Goal: Task Accomplishment & Management: Use online tool/utility

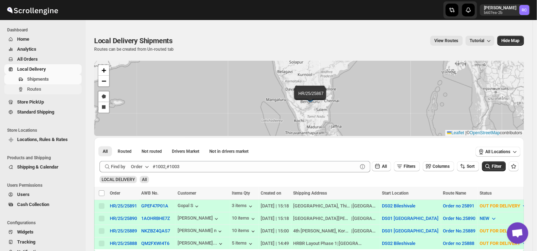
click at [54, 89] on span "Routes" at bounding box center [53, 89] width 53 height 7
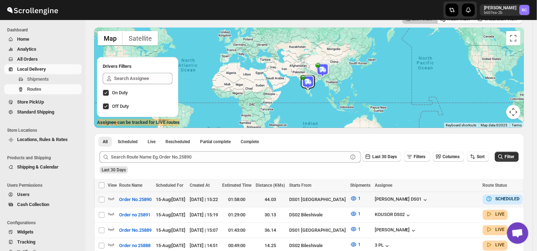
scroll to position [48, 0]
click at [101, 200] on input "Select route" at bounding box center [102, 200] width 6 height 6
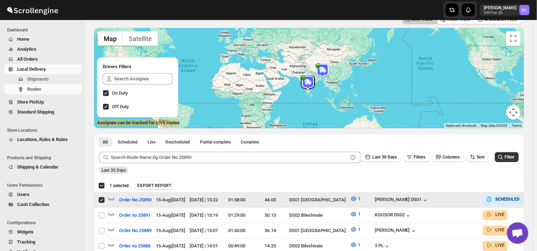
scroll to position [0, 19]
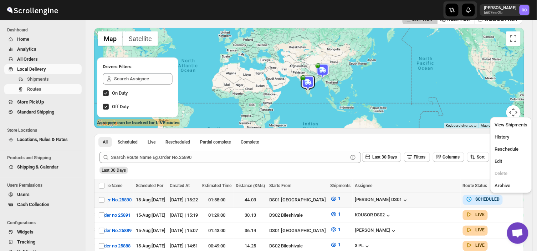
scroll to position [0, 0]
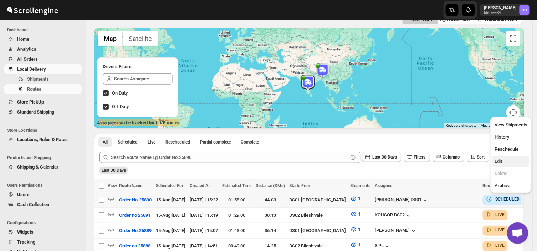
click at [499, 165] on button "Edit" at bounding box center [510, 160] width 37 height 11
checkbox input "true"
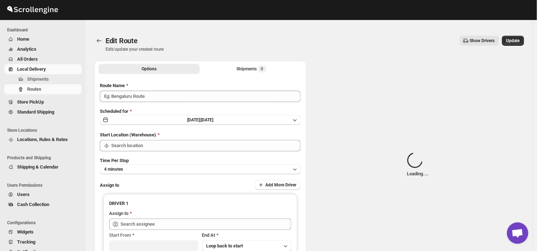
type input "Order No.25890"
type input "DS01 [GEOGRAPHIC_DATA]"
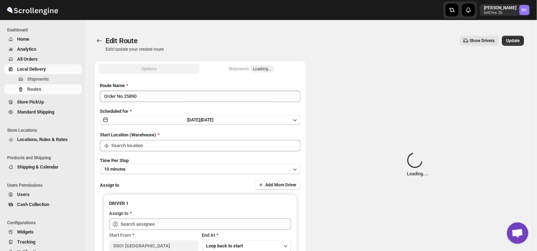
type input "DS01 [GEOGRAPHIC_DATA]"
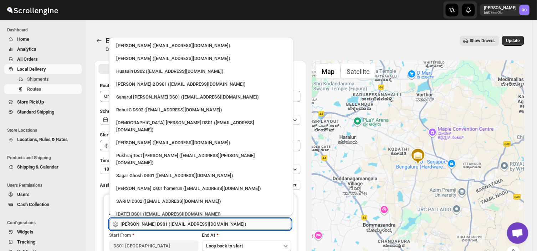
click at [218, 224] on input "[PERSON_NAME] DS01 ([EMAIL_ADDRESS][DOMAIN_NAME])" at bounding box center [205, 223] width 171 height 11
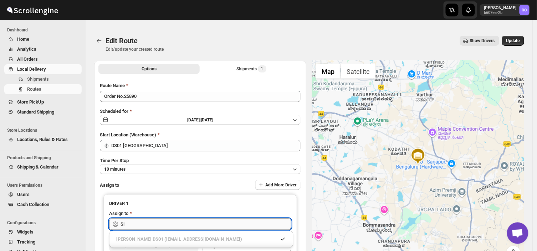
type input "S"
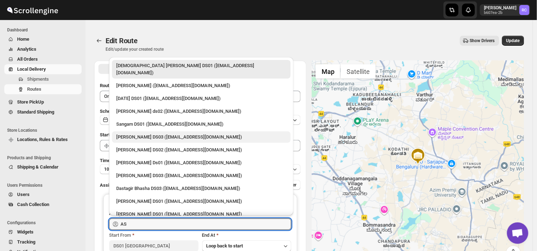
click at [200, 133] on div "[PERSON_NAME] DS03 ([EMAIL_ADDRESS][DOMAIN_NAME])" at bounding box center [201, 136] width 170 height 7
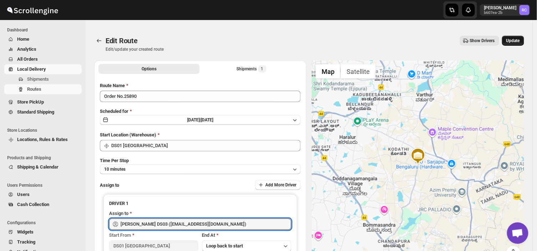
type input "[PERSON_NAME] DS03 ([EMAIL_ADDRESS][DOMAIN_NAME])"
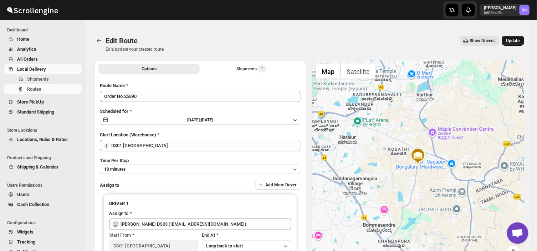
click at [519, 39] on span "Update" at bounding box center [513, 41] width 14 height 6
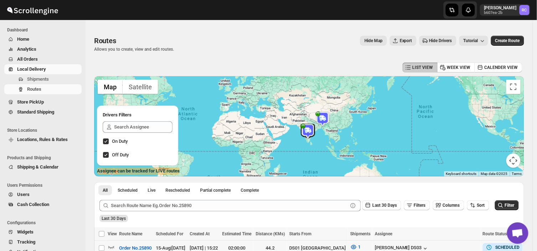
scroll to position [0, 19]
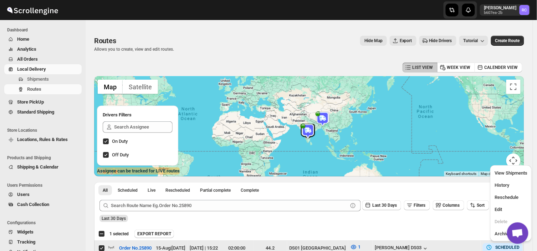
scroll to position [0, 0]
click at [501, 208] on span "Edit" at bounding box center [497, 208] width 7 height 5
checkbox input "false"
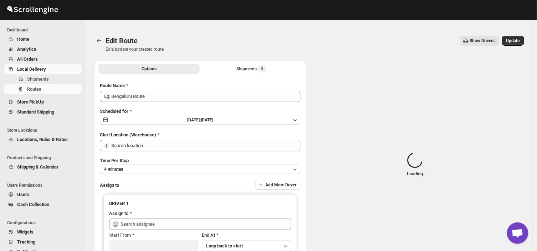
type input "Order No.25890"
type input "DS01 [GEOGRAPHIC_DATA]"
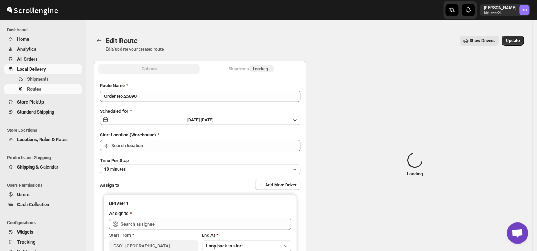
type input "DS01 [GEOGRAPHIC_DATA]"
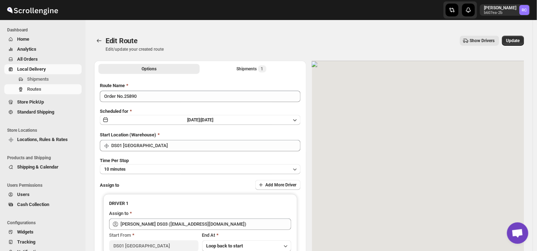
type input "[PERSON_NAME] DS03 ([EMAIL_ADDRESS][DOMAIN_NAME])"
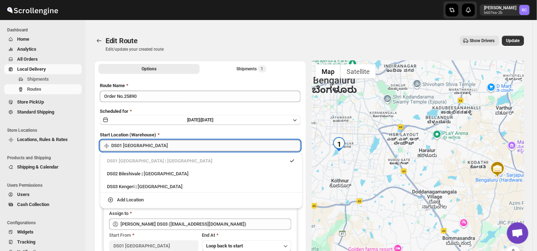
click at [144, 147] on input "DS01 [GEOGRAPHIC_DATA]" at bounding box center [205, 145] width 189 height 11
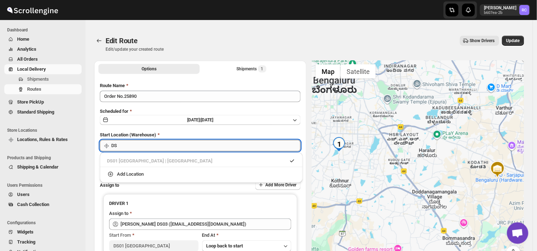
type input "D"
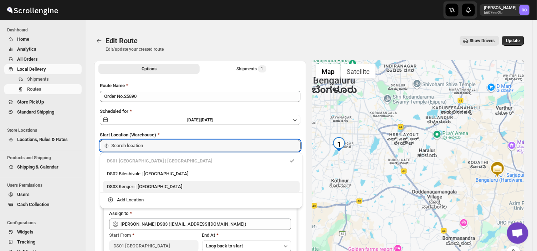
click at [137, 186] on div "DS03 Kengeri | [GEOGRAPHIC_DATA]" at bounding box center [201, 186] width 189 height 7
type input "DS03 Kengeri"
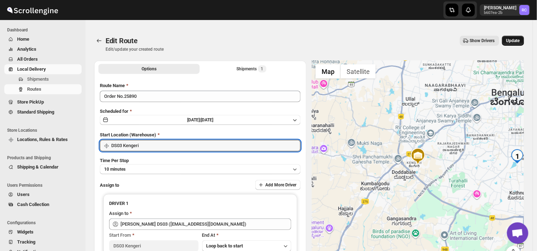
type input "DS03 Kengeri"
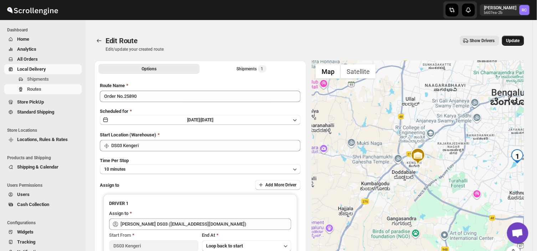
click at [519, 42] on span "Update" at bounding box center [513, 41] width 14 height 6
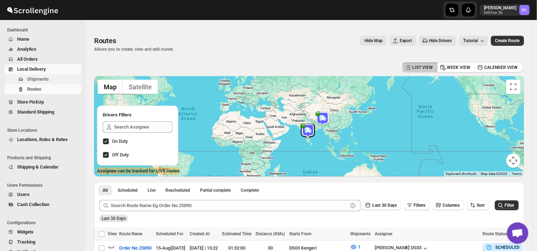
click at [47, 77] on span "Shipments" at bounding box center [38, 78] width 22 height 5
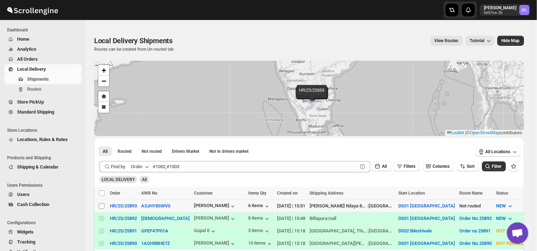
click at [101, 205] on input "Select shipment" at bounding box center [102, 206] width 6 height 6
checkbox input "true"
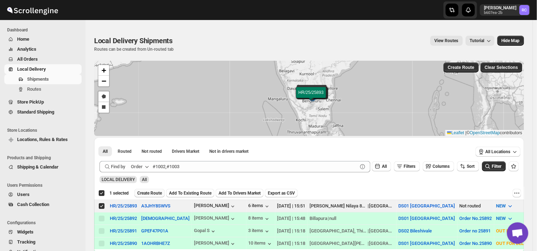
click at [152, 193] on span "Create Route" at bounding box center [149, 193] width 25 height 6
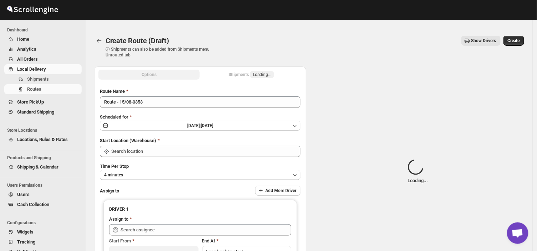
type input "DS01 [GEOGRAPHIC_DATA]"
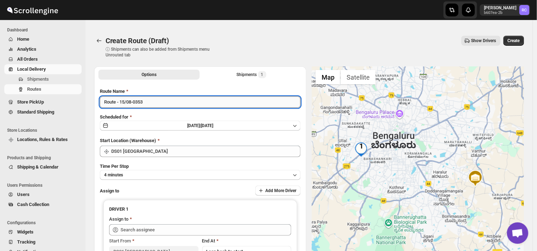
click at [148, 103] on input "Route - 15/08-0353" at bounding box center [200, 101] width 201 height 11
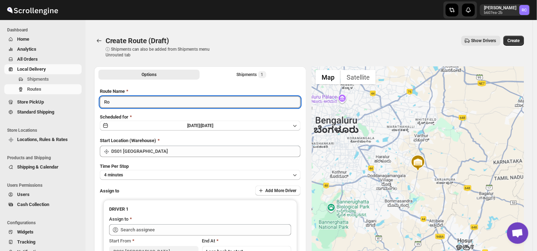
type input "R"
type input "a"
type input "Order no 25893"
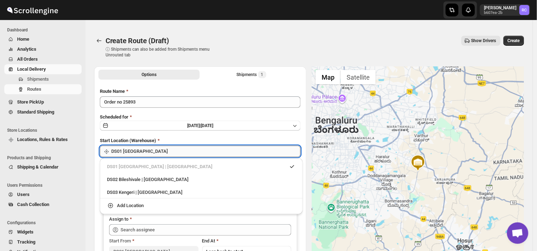
click at [145, 147] on input "DS01 [GEOGRAPHIC_DATA]" at bounding box center [205, 150] width 189 height 11
click at [161, 154] on input "DS01 [GEOGRAPHIC_DATA]" at bounding box center [205, 150] width 189 height 11
click at [153, 153] on input "DS01 [GEOGRAPHIC_DATA]" at bounding box center [205, 150] width 189 height 11
click at [141, 194] on div "DS03 Kengeri | [GEOGRAPHIC_DATA]" at bounding box center [201, 192] width 189 height 7
type input "DS03 Kengeri"
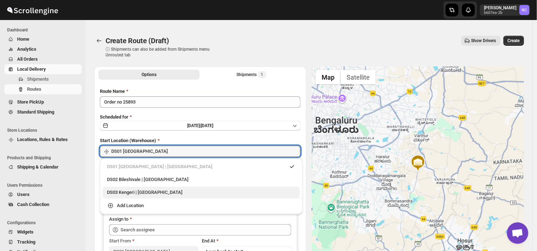
type input "DS03 Kengeri"
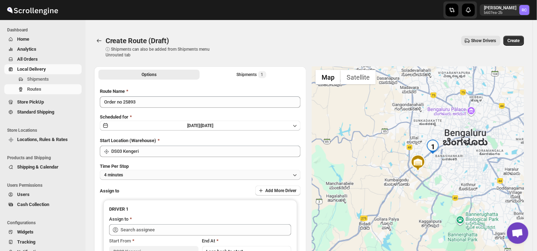
click at [142, 171] on button "4 minutes" at bounding box center [200, 175] width 201 height 10
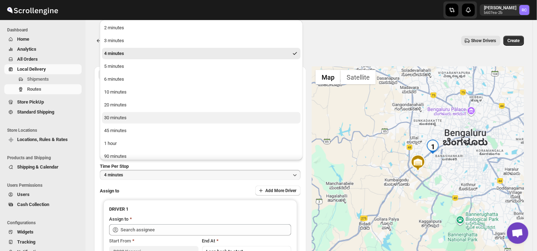
click at [121, 120] on div "30 minutes" at bounding box center [115, 117] width 22 height 7
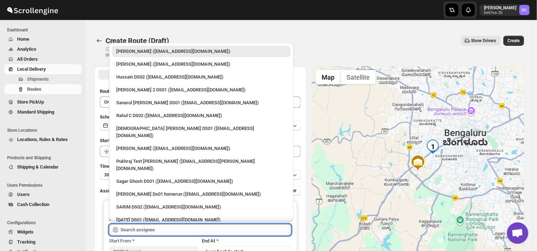
click at [160, 229] on input "text" at bounding box center [205, 229] width 171 height 11
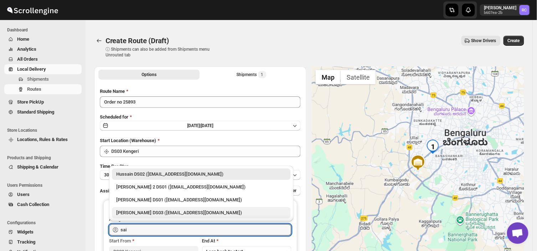
click at [147, 215] on div "[PERSON_NAME] DS03 ([EMAIL_ADDRESS][DOMAIN_NAME])" at bounding box center [201, 212] width 170 height 7
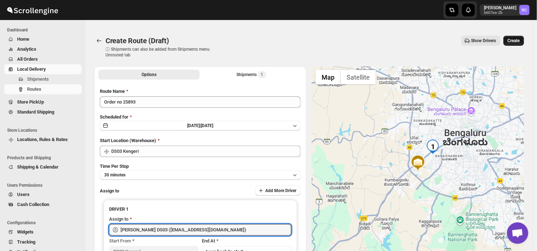
type input "[PERSON_NAME] DS03 ([EMAIL_ADDRESS][DOMAIN_NAME])"
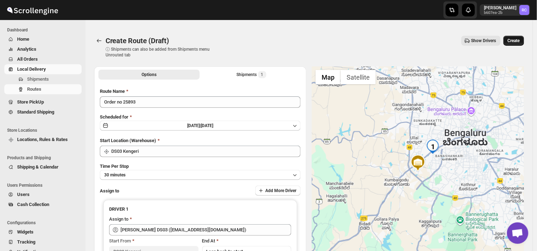
click at [520, 44] on button "Create" at bounding box center [513, 41] width 21 height 10
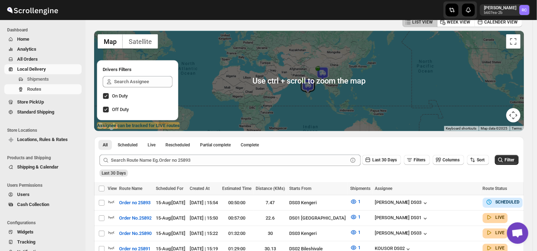
scroll to position [59, 0]
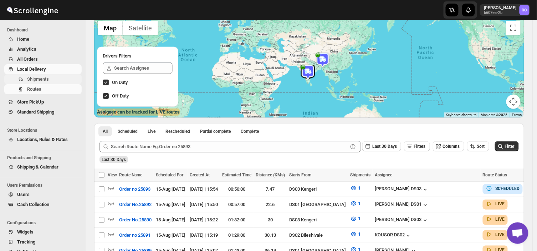
click at [51, 81] on span "Shipments" at bounding box center [53, 79] width 53 height 7
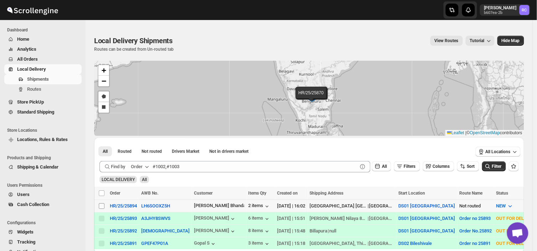
click at [102, 204] on input "Select shipment" at bounding box center [102, 206] width 6 height 6
checkbox input "true"
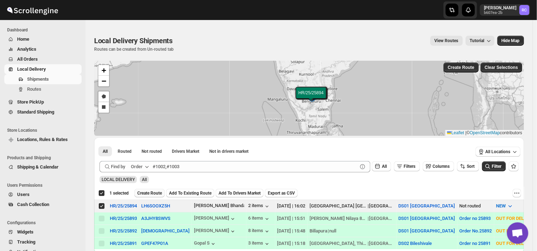
click at [154, 193] on span "Create Route" at bounding box center [149, 193] width 25 height 6
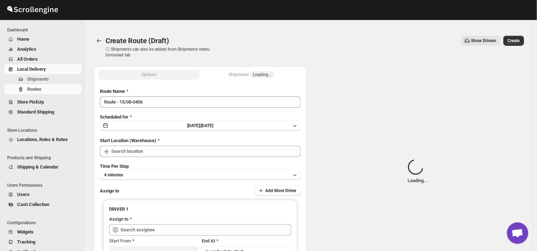
type input "DS01 [GEOGRAPHIC_DATA]"
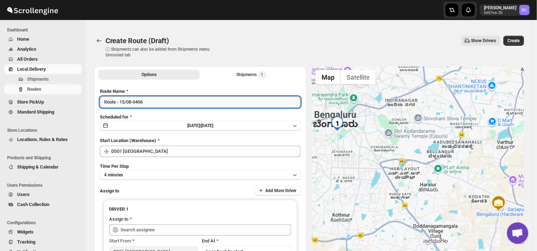
click at [147, 102] on input "Route - 15/08-0406" at bounding box center [200, 101] width 201 height 11
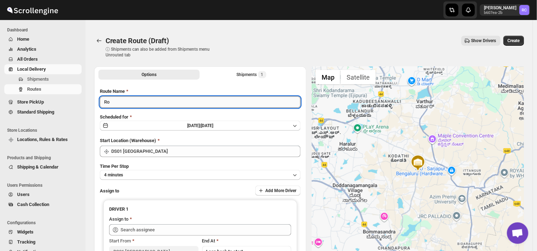
type input "R"
type input "Order no 25894"
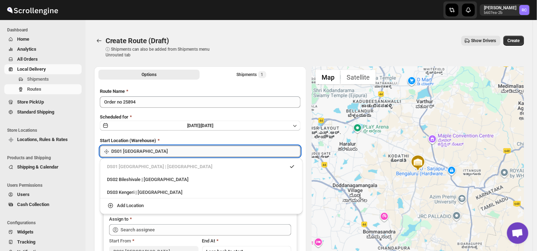
click at [145, 152] on input "DS01 [GEOGRAPHIC_DATA]" at bounding box center [205, 150] width 189 height 11
click at [141, 195] on div "DS03 Kengeri | [GEOGRAPHIC_DATA]" at bounding box center [201, 192] width 189 height 7
type input "DS03 Kengeri"
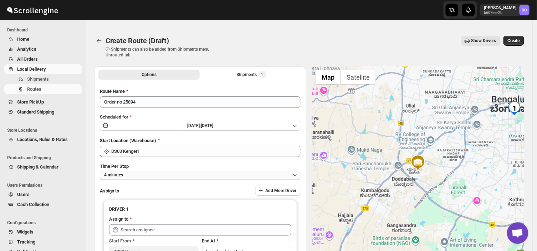
click at [133, 176] on button "4 minutes" at bounding box center [200, 175] width 201 height 10
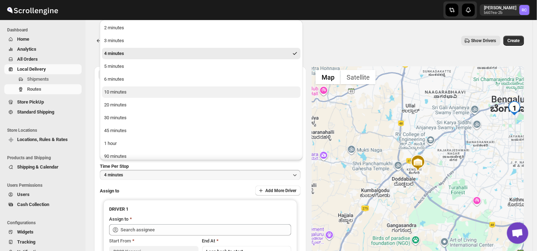
click at [125, 88] on button "10 minutes" at bounding box center [201, 91] width 199 height 11
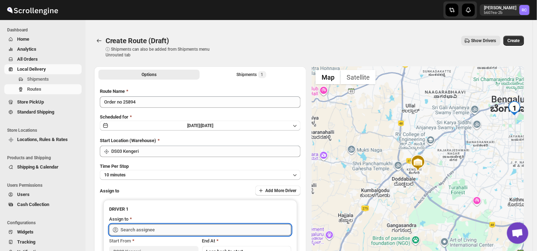
click at [159, 231] on input "text" at bounding box center [205, 229] width 171 height 11
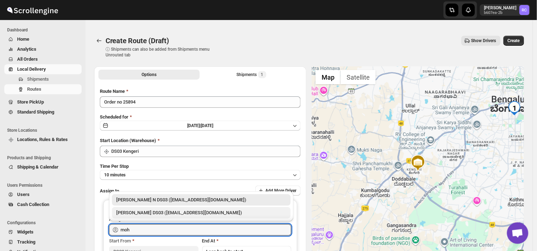
click at [169, 213] on div "[PERSON_NAME] DS03 ([EMAIL_ADDRESS][DOMAIN_NAME])" at bounding box center [201, 212] width 170 height 7
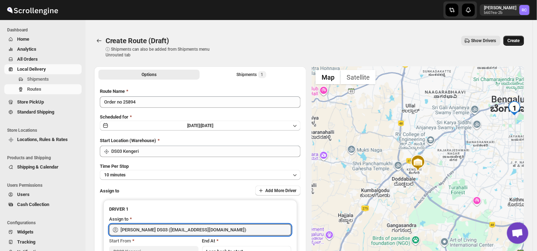
type input "[PERSON_NAME] DS03 ([EMAIL_ADDRESS][DOMAIN_NAME])"
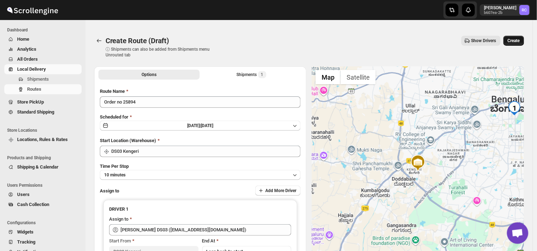
click at [517, 36] on button "Create" at bounding box center [513, 41] width 21 height 10
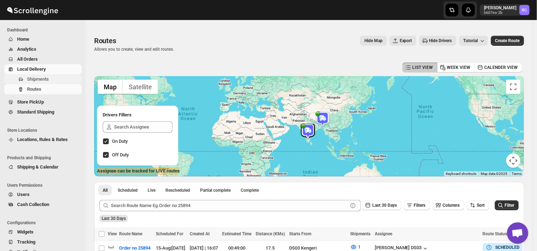
click at [58, 78] on span "Shipments" at bounding box center [53, 79] width 53 height 7
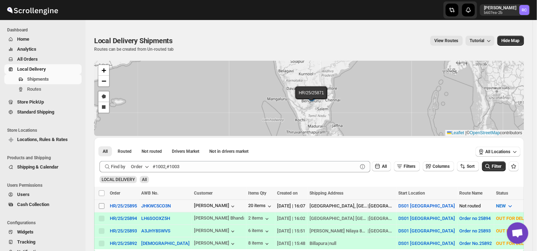
click at [99, 205] on input "Select shipment" at bounding box center [102, 206] width 6 height 6
checkbox input "true"
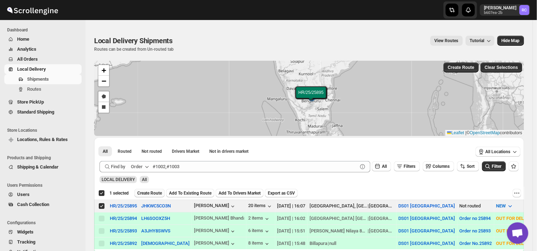
click at [148, 194] on span "Create Route" at bounding box center [149, 193] width 25 height 6
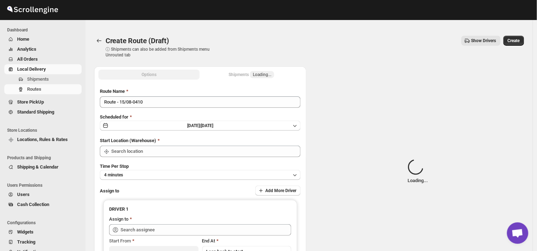
type input "DS01 [GEOGRAPHIC_DATA]"
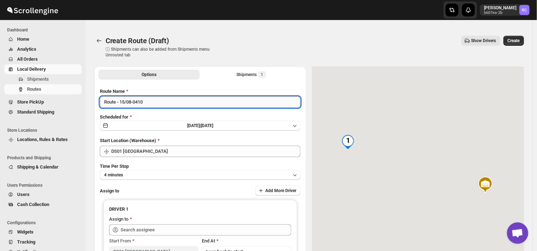
click at [149, 101] on input "Route - 15/08-0410" at bounding box center [200, 101] width 201 height 11
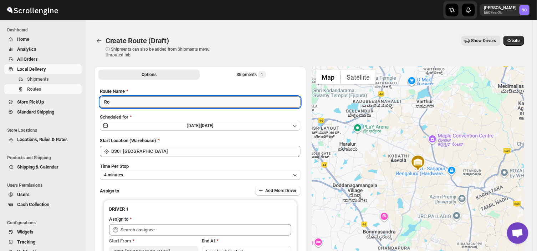
type input "R"
type input "Order no 25895"
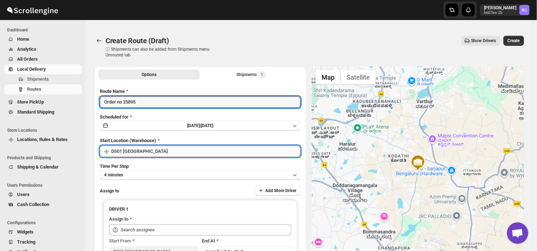
click at [163, 147] on input "DS01 [GEOGRAPHIC_DATA]" at bounding box center [205, 150] width 189 height 11
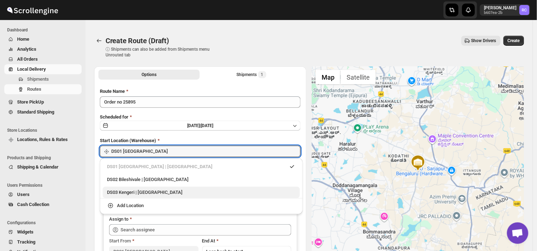
click at [136, 194] on div "DS03 Kengeri | [GEOGRAPHIC_DATA]" at bounding box center [201, 192] width 189 height 7
type input "DS03 Kengeri"
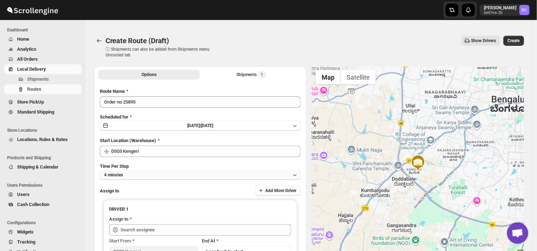
click at [134, 170] on button "4 minutes" at bounding box center [200, 175] width 201 height 10
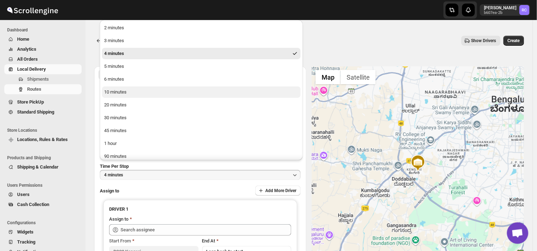
click at [118, 91] on div "10 minutes" at bounding box center [115, 91] width 22 height 7
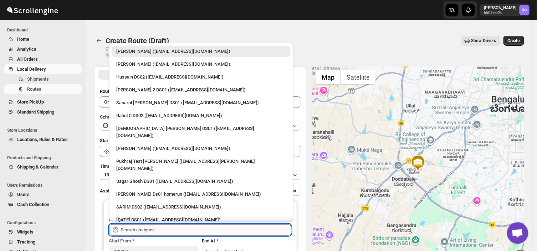
click at [173, 231] on input "text" at bounding box center [205, 229] width 171 height 11
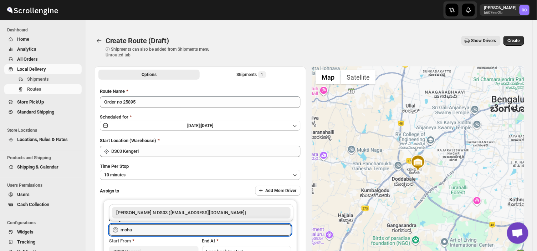
click at [178, 210] on div "[PERSON_NAME] N DS03 ([EMAIL_ADDRESS][DOMAIN_NAME])" at bounding box center [201, 212] width 170 height 7
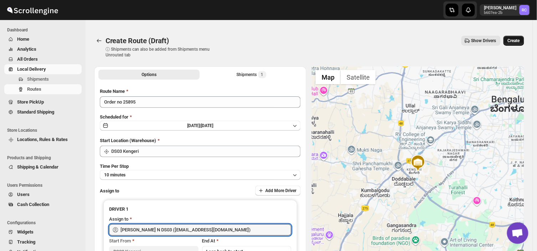
type input "[PERSON_NAME] N DS03 ([EMAIL_ADDRESS][DOMAIN_NAME])"
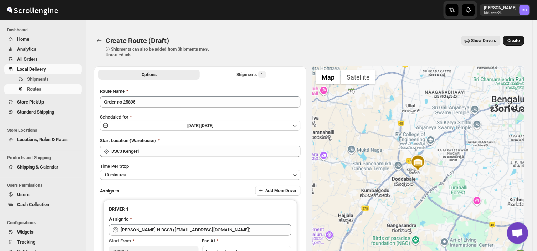
click at [517, 38] on span "Create" at bounding box center [514, 41] width 12 height 6
